Goal: Use online tool/utility: Utilize a website feature to perform a specific function

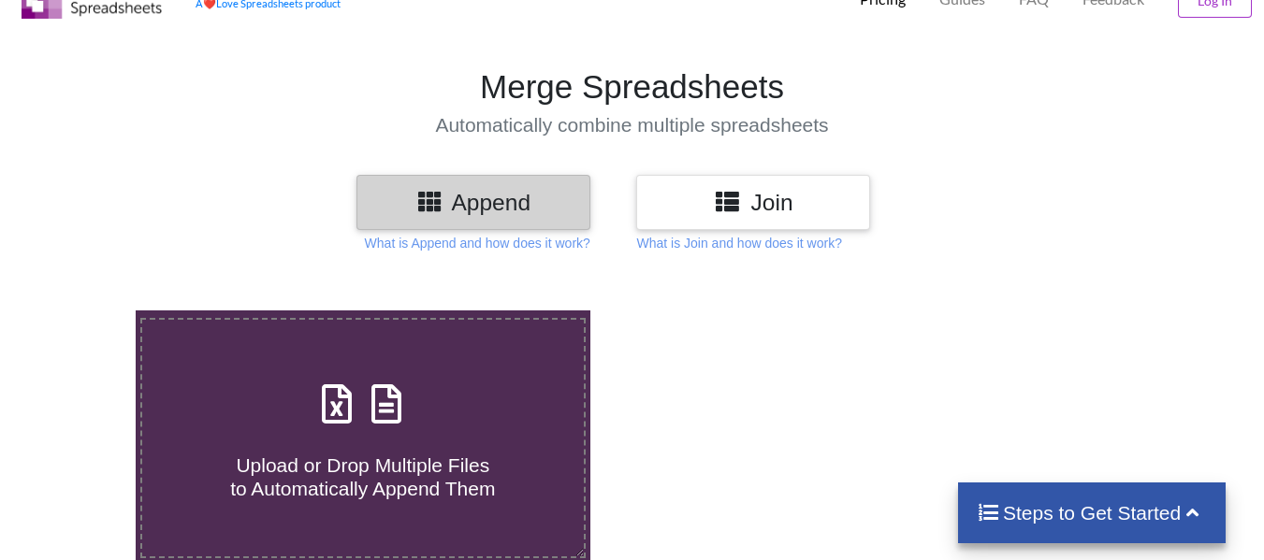
scroll to position [187, 0]
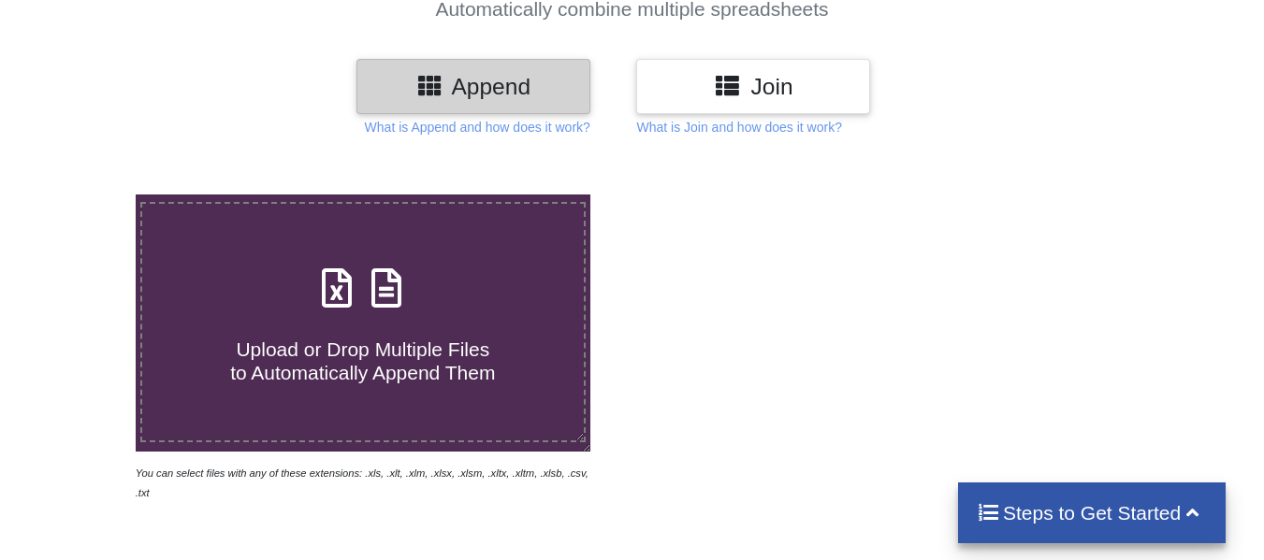
click at [376, 320] on h4 "Upload or Drop Multiple Files to Automatically Append Them" at bounding box center [363, 349] width 442 height 71
click at [84, 195] on input "Upload or Drop Multiple Files to Automatically Append Them" at bounding box center [84, 195] width 0 height 0
type input "C:\fakepath\Q1_2025-26.XLSX"
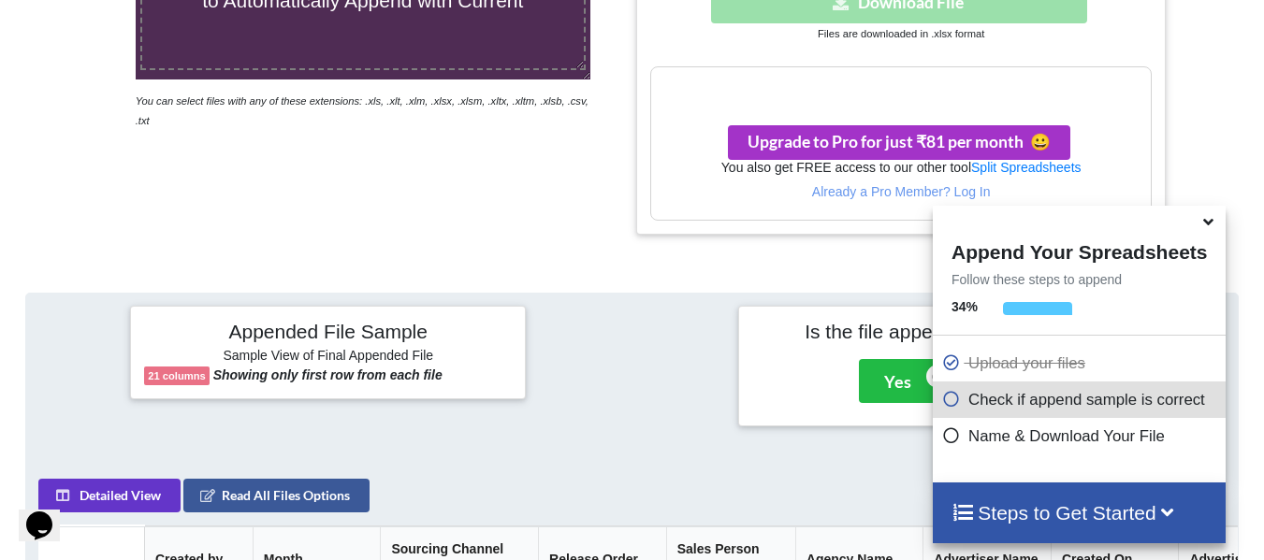
scroll to position [852, 0]
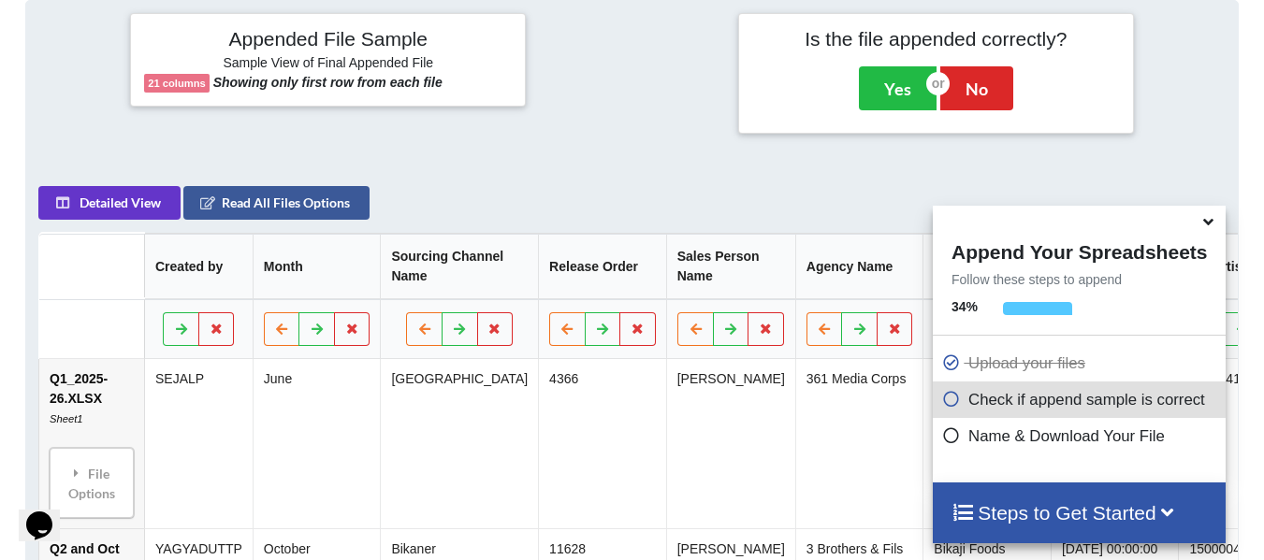
click at [1202, 232] on span at bounding box center [1209, 222] width 22 height 19
click at [1215, 227] on icon at bounding box center [1208, 218] width 20 height 17
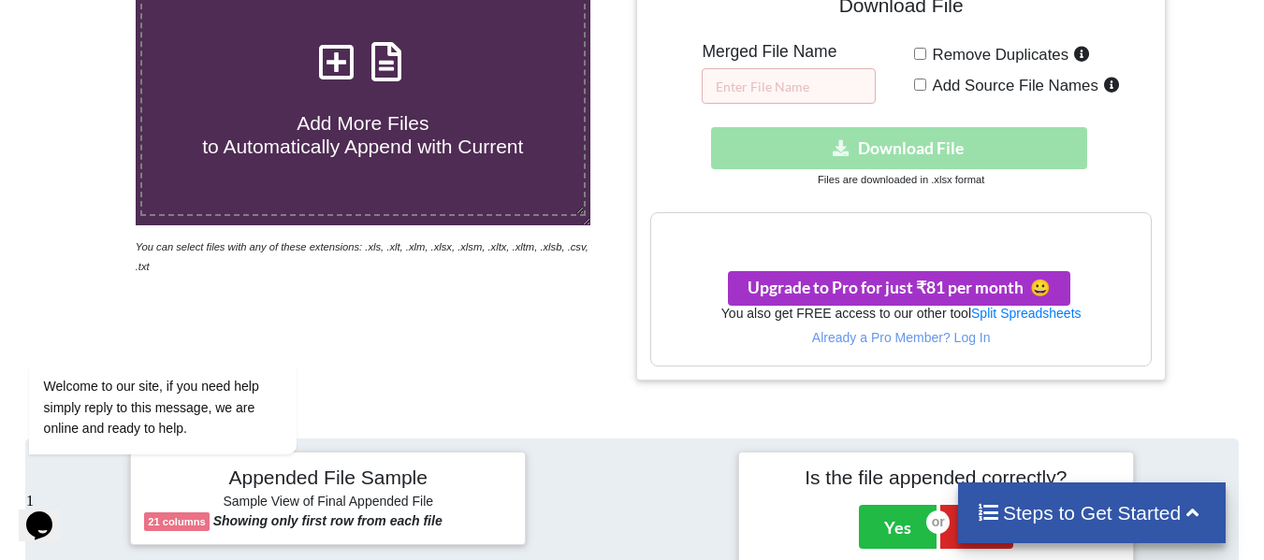
scroll to position [217, 0]
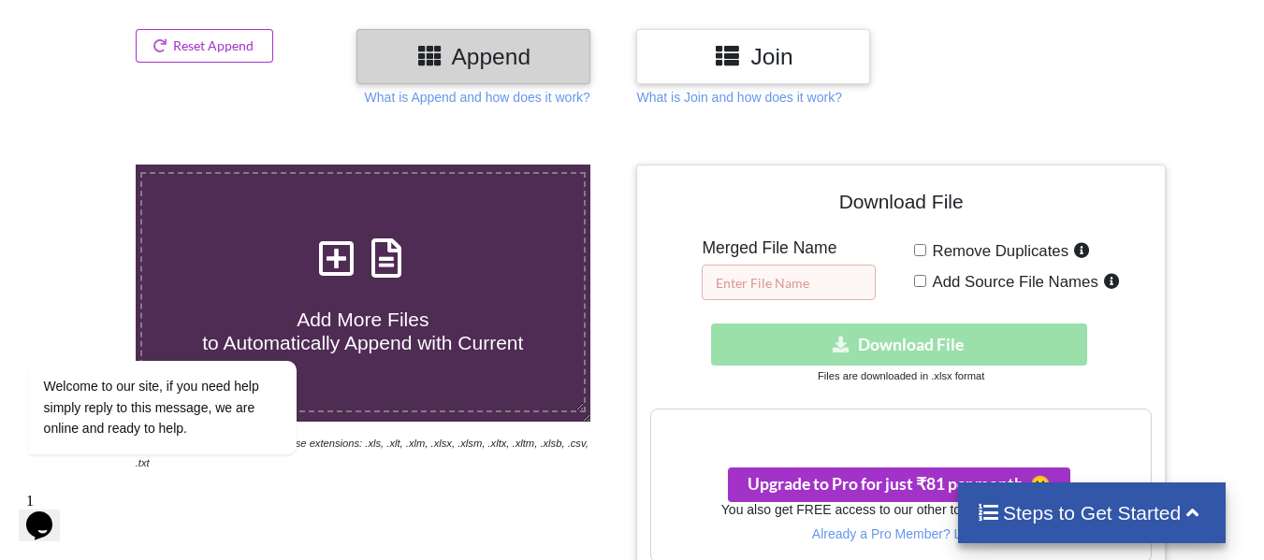
click at [795, 286] on input "text" at bounding box center [789, 283] width 174 height 36
type input "2025-26"
click at [823, 347] on div "Download hidden Download File" at bounding box center [900, 345] width 500 height 42
click at [911, 440] on div "Your files are more than 1 MB" at bounding box center [900, 429] width 499 height 39
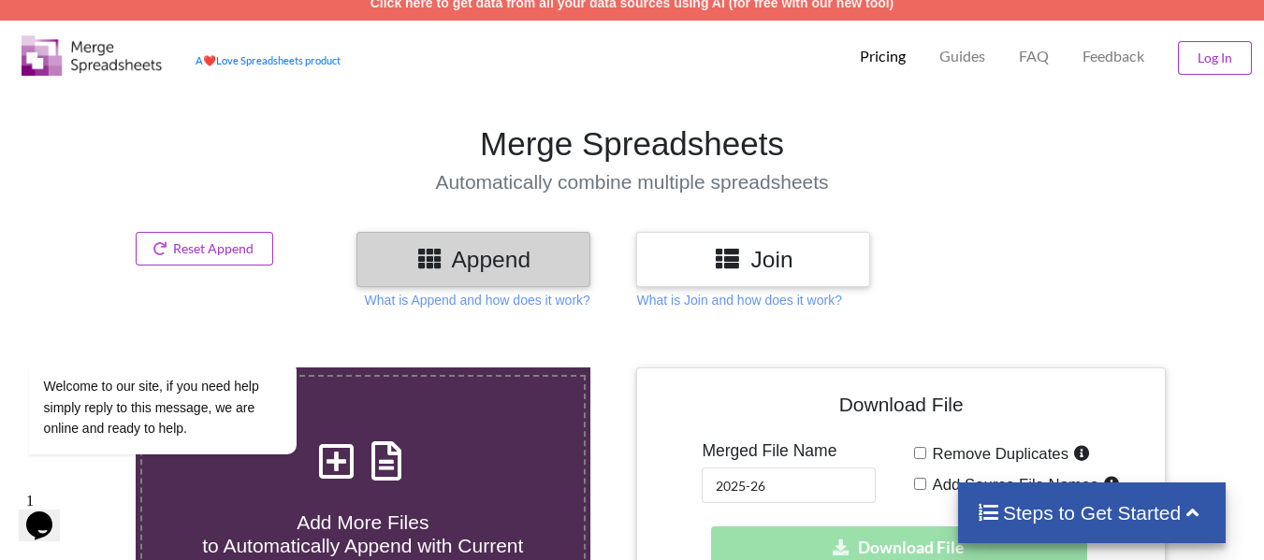
scroll to position [0, 0]
